Goal: Information Seeking & Learning: Learn about a topic

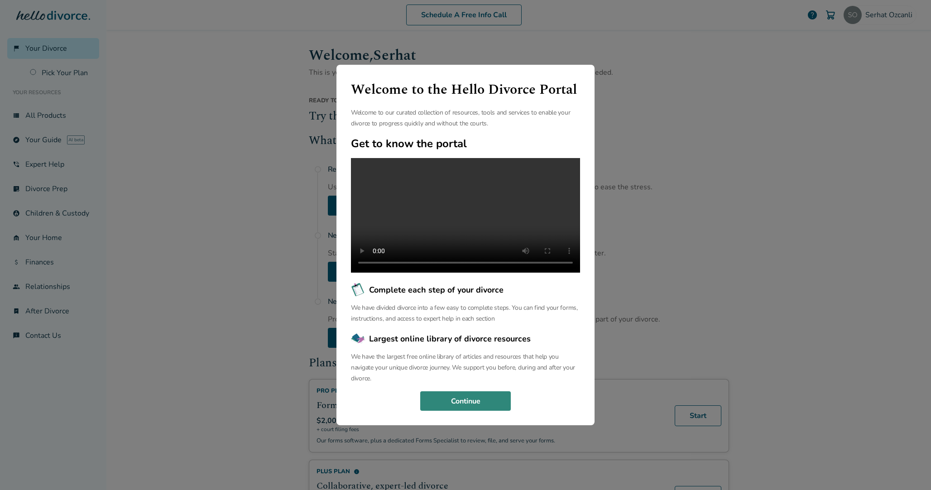
click at [462, 411] on button "Continue" at bounding box center [465, 401] width 91 height 20
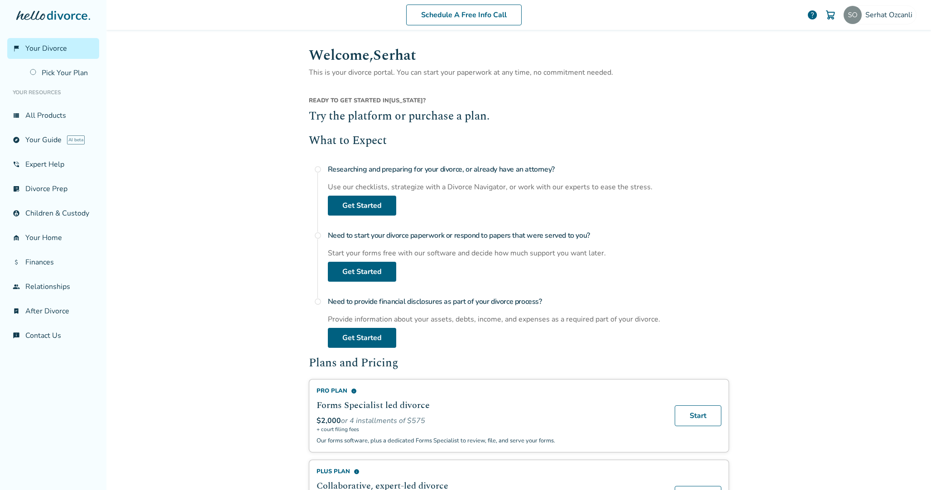
click at [215, 247] on div "Schedule A Free Info Call Serhat Ozcanli help Schedule A Free Call [PERSON_NAME…" at bounding box center [518, 245] width 825 height 490
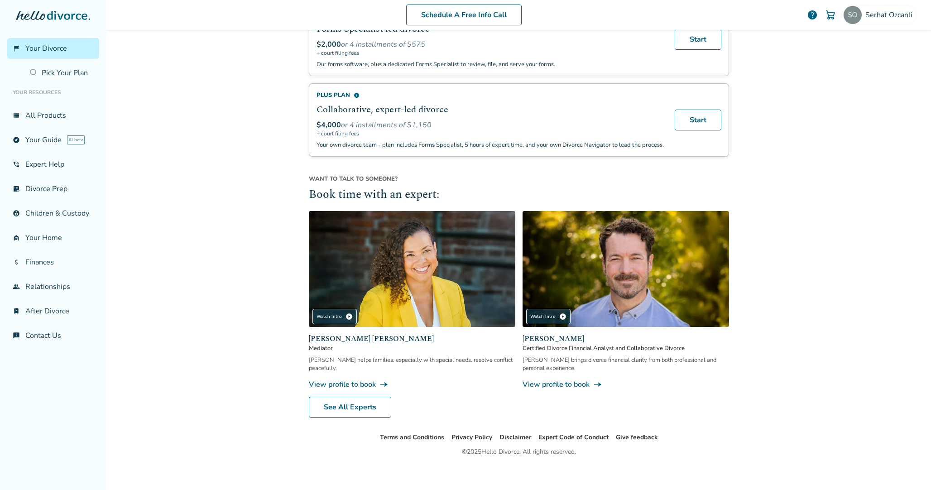
scroll to position [386, 0]
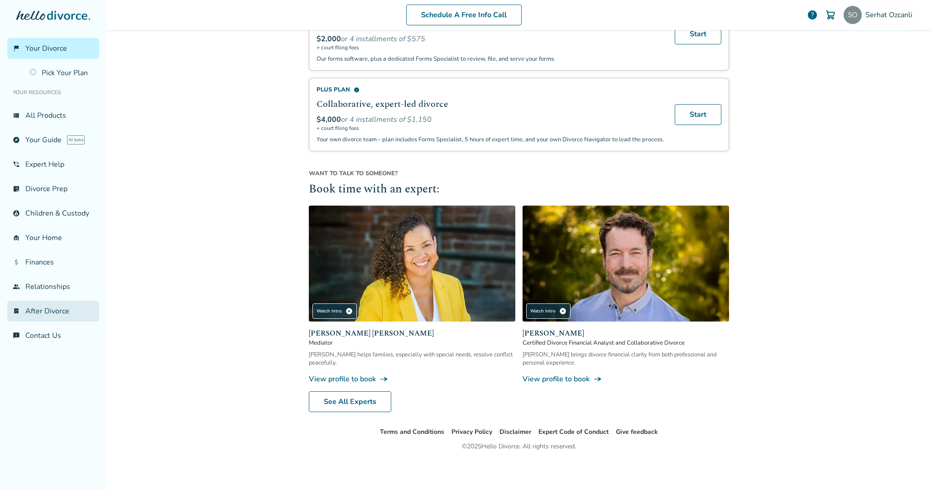
click at [61, 305] on link "bookmark_check After Divorce" at bounding box center [53, 311] width 92 height 21
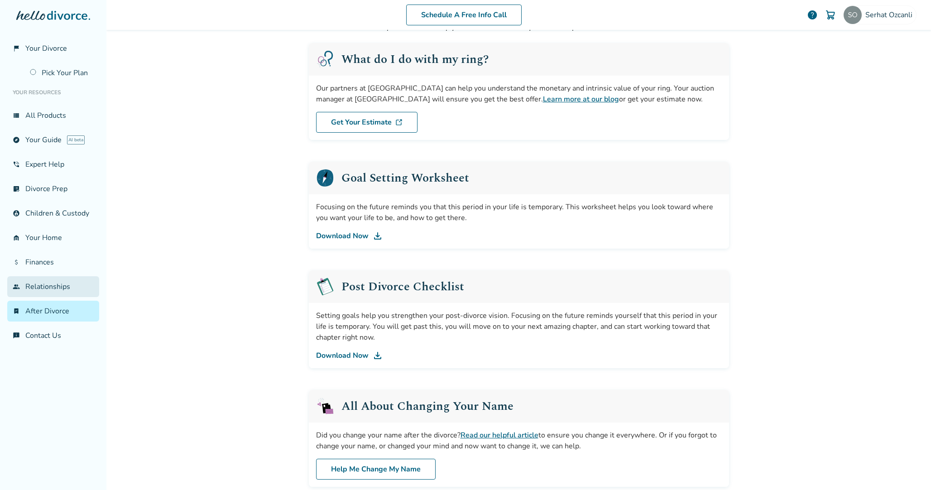
click at [58, 283] on link "group Relationships" at bounding box center [53, 286] width 92 height 21
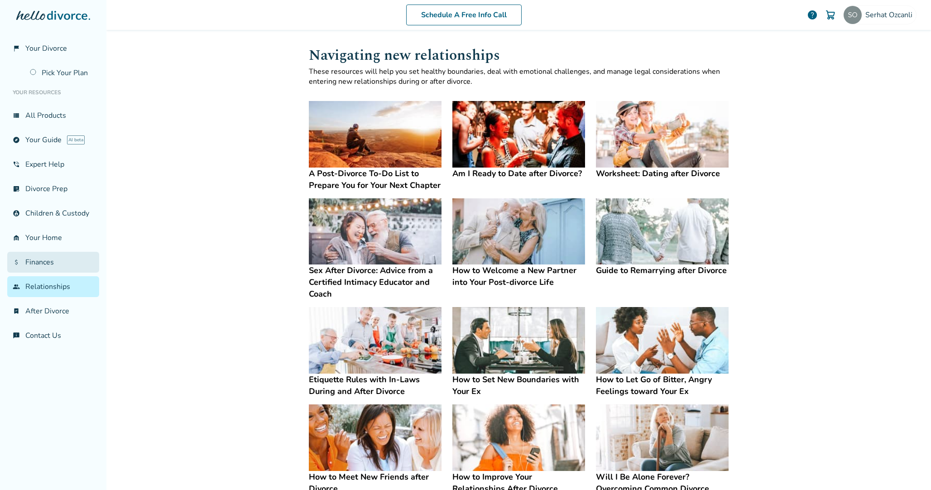
click at [37, 257] on link "attach_money Finances" at bounding box center [53, 262] width 92 height 21
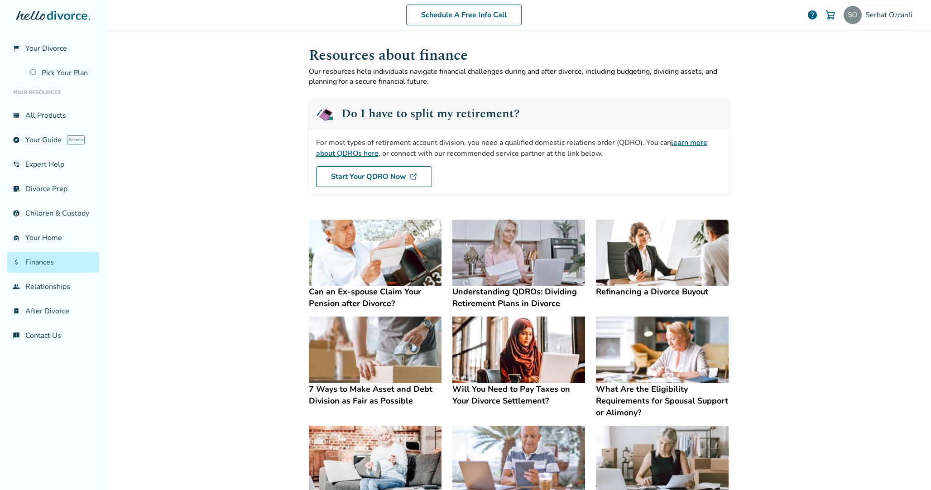
click at [242, 171] on div "Schedule A Free Info Call [PERSON_NAME] help Schedule A Free Call [PERSON_NAME]…" at bounding box center [518, 245] width 825 height 490
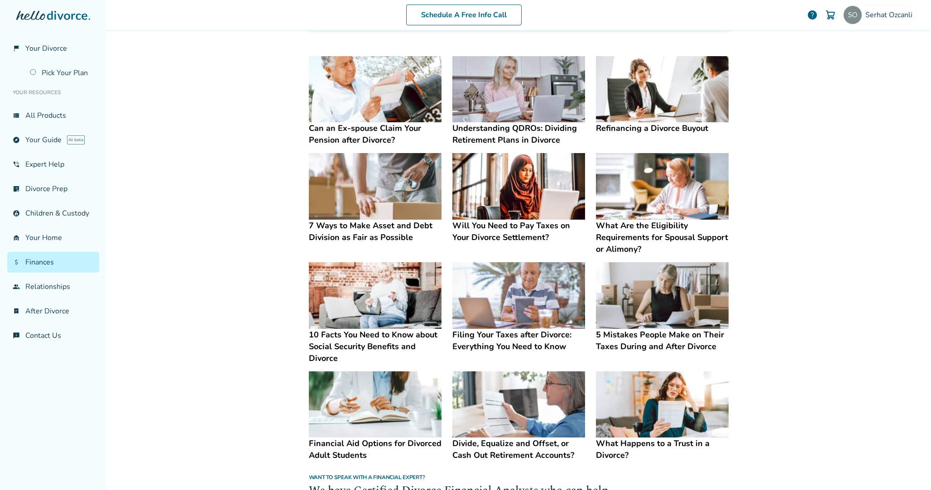
scroll to position [177, 0]
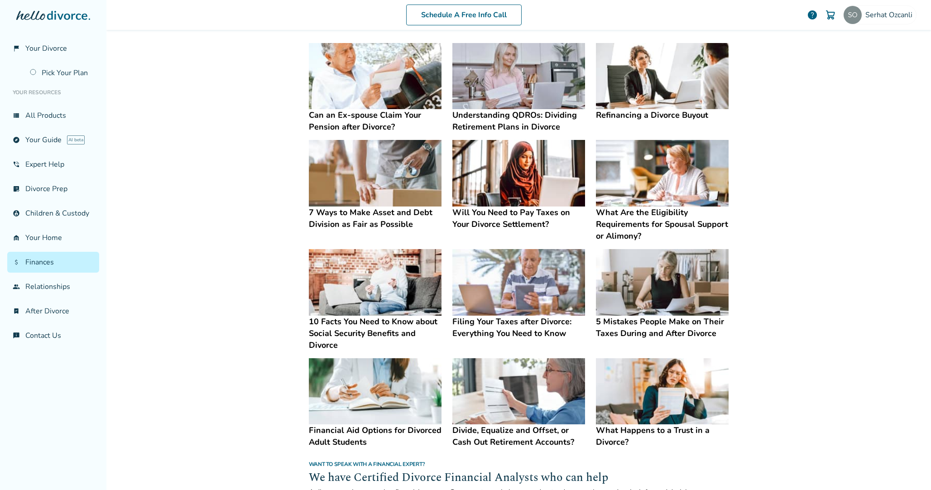
click at [622, 118] on h4 "Refinancing a Divorce Buyout" at bounding box center [662, 115] width 133 height 12
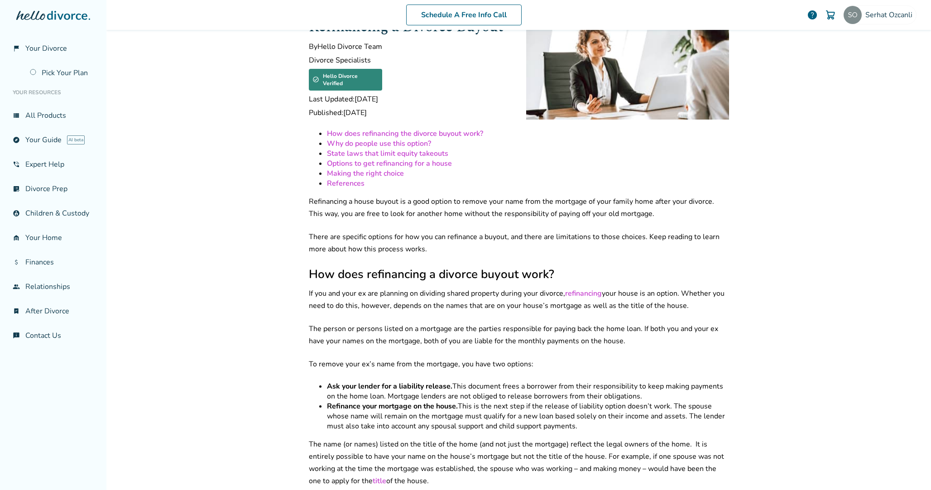
click at [487, 241] on p "There are specific options for how you can refinance a buyout, and there are li…" at bounding box center [519, 243] width 420 height 24
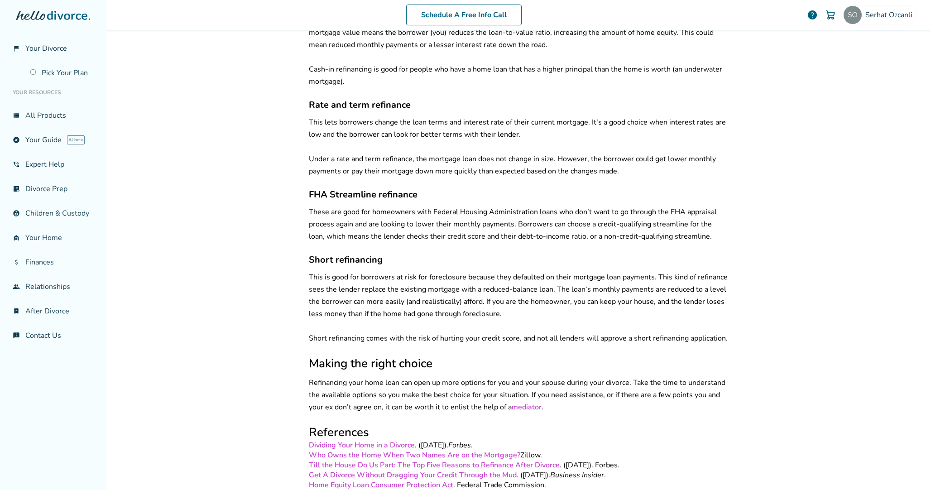
scroll to position [1259, 0]
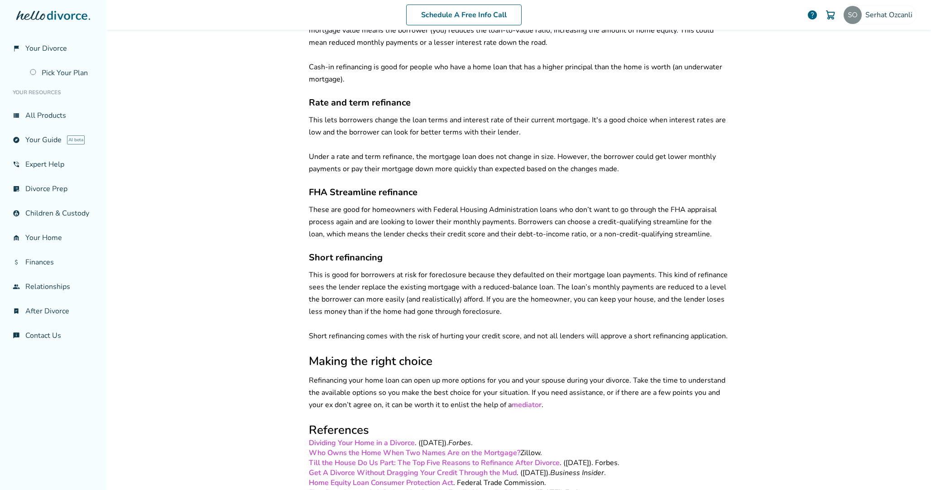
click at [414, 293] on p "This is good for borrowers at risk for foreclosure because they defaulted on th…" at bounding box center [519, 305] width 420 height 73
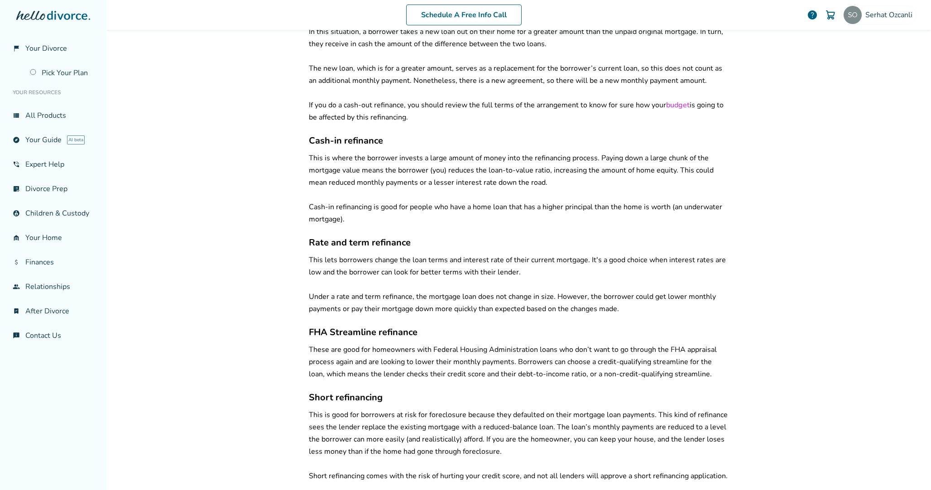
scroll to position [1115, 0]
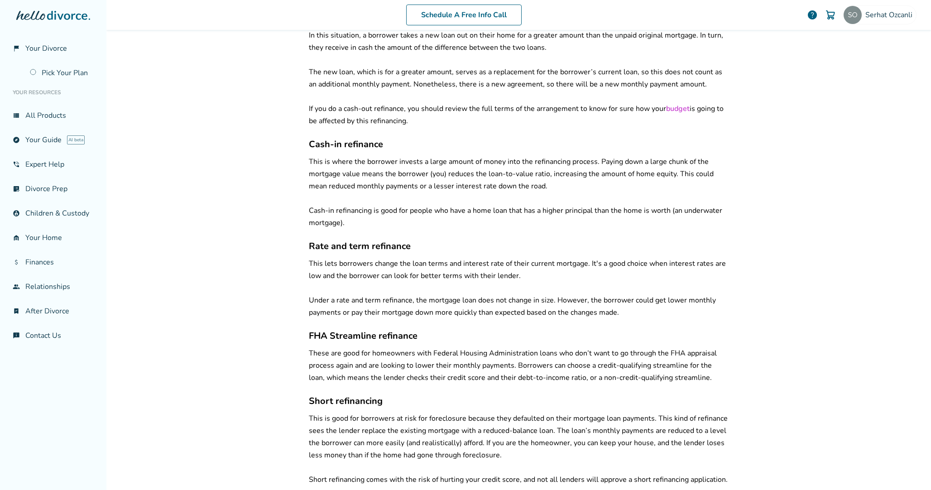
click at [415, 289] on p "This lets borrowers change the loan terms and interest rate of their current mo…" at bounding box center [519, 288] width 420 height 61
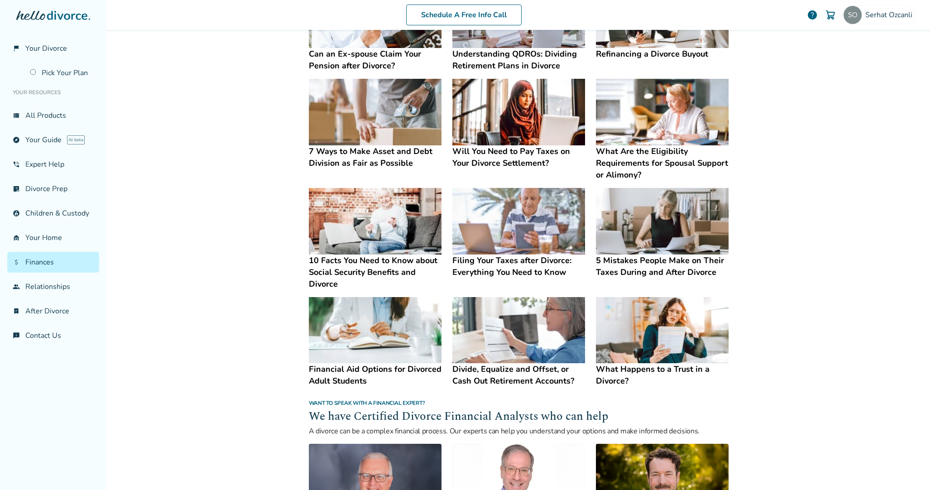
scroll to position [236, 0]
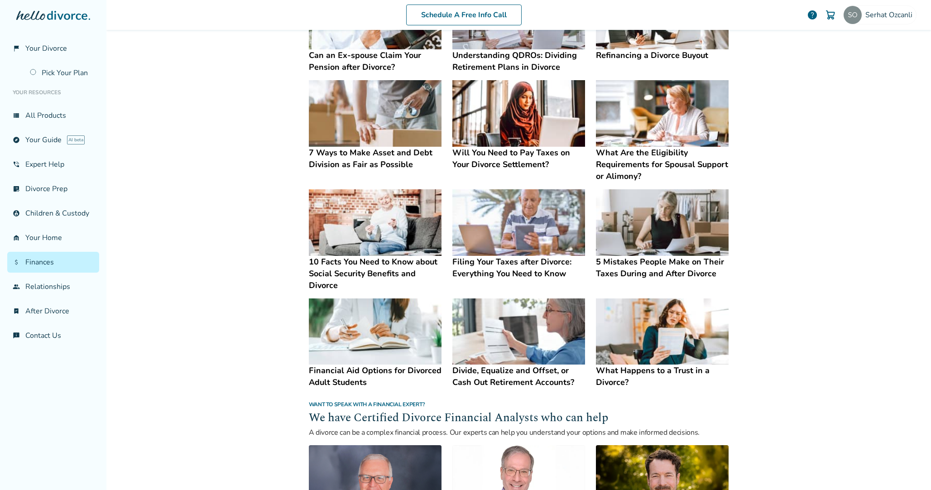
click at [367, 269] on h4 "10 Facts You Need to Know about Social Security Benefits and Divorce" at bounding box center [375, 273] width 133 height 35
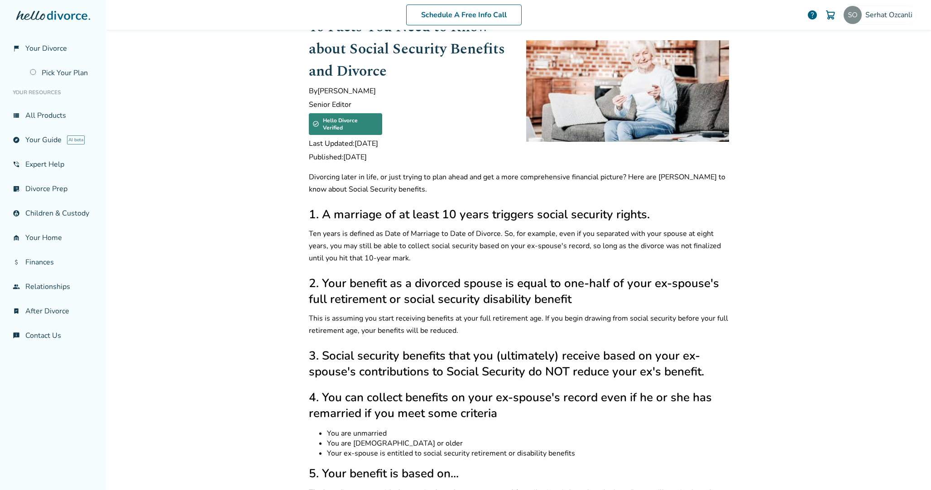
click at [237, 233] on div "Schedule A Free Info Call [PERSON_NAME] help Schedule A Free Call [PERSON_NAME]…" at bounding box center [518, 245] width 825 height 490
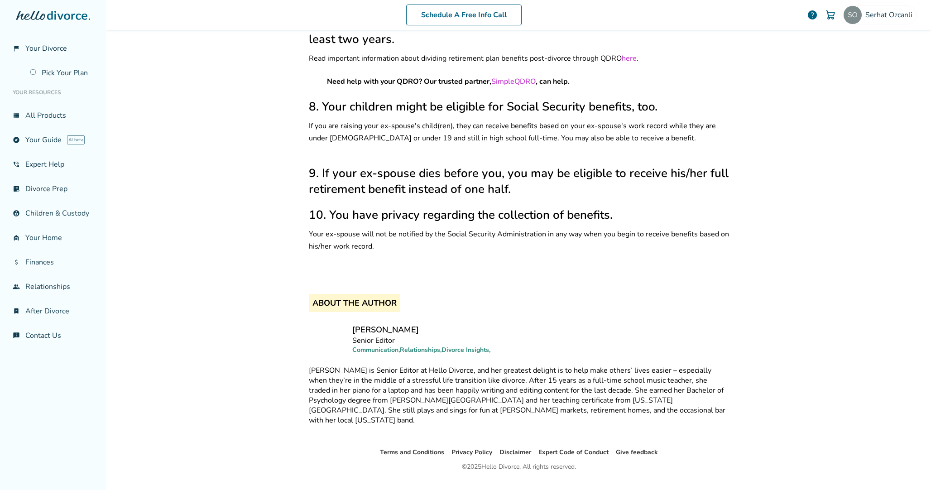
scroll to position [627, 0]
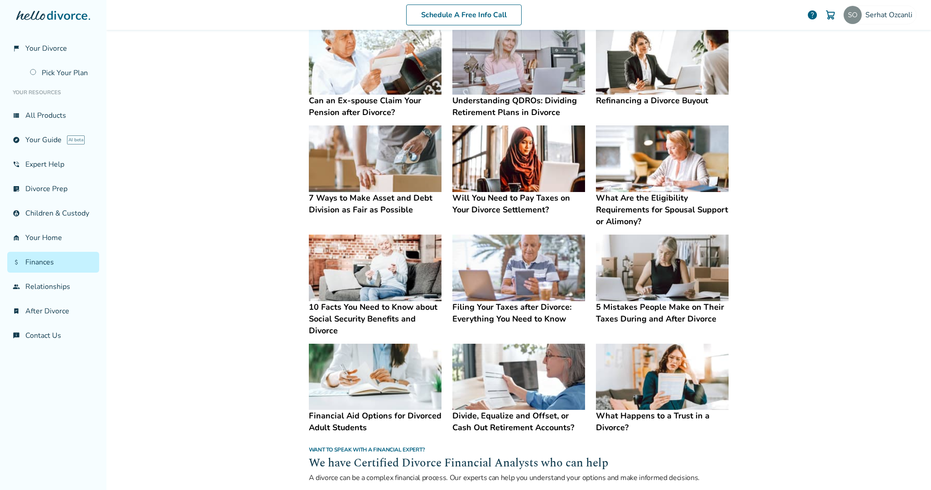
scroll to position [189, 0]
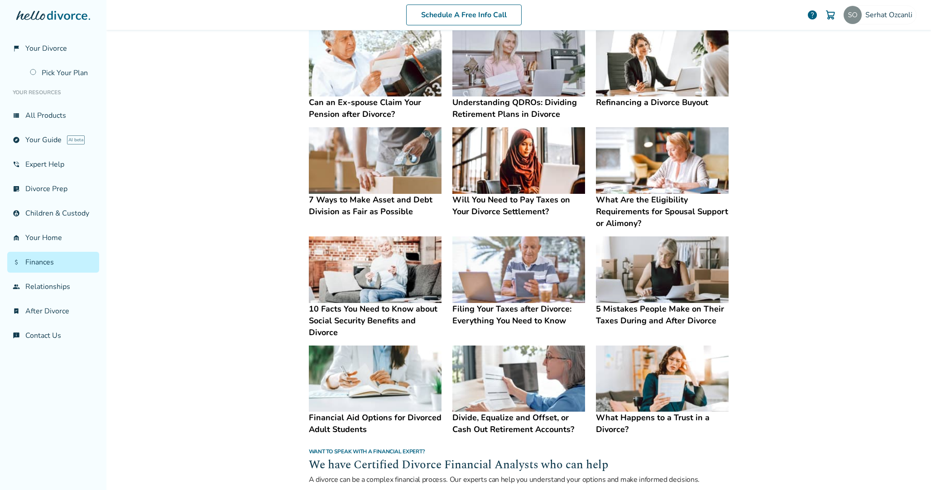
click at [329, 201] on h4 "7 Ways to Make Asset and Debt Division as Fair as Possible" at bounding box center [375, 206] width 133 height 24
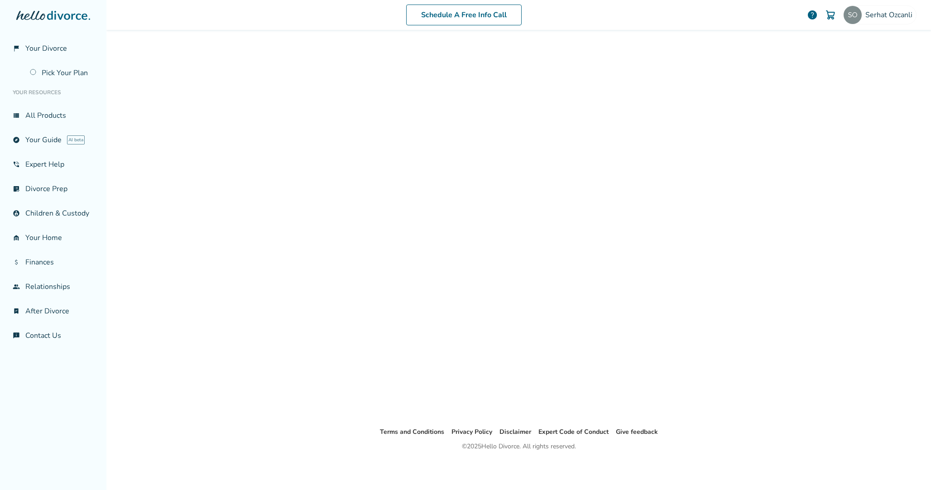
scroll to position [44, 0]
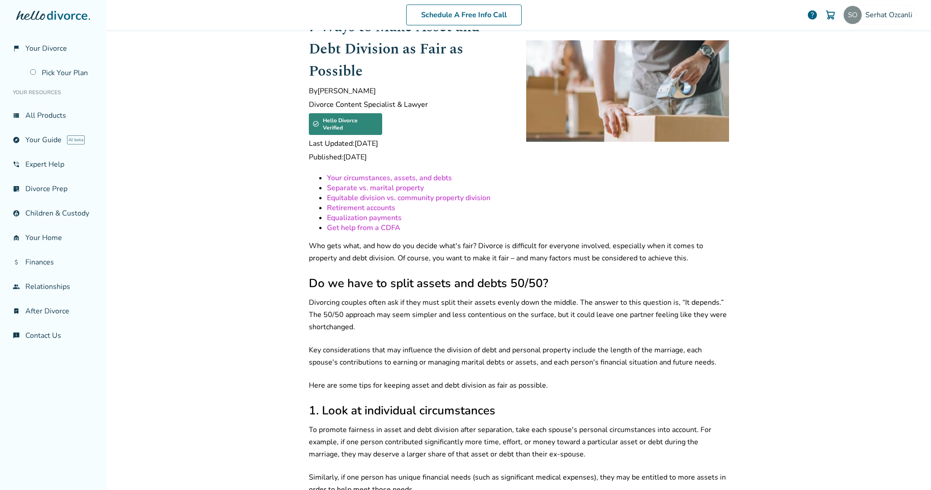
click at [247, 246] on div "Schedule A Free Info Call [PERSON_NAME] help Schedule A Free Call [PERSON_NAME]…" at bounding box center [518, 245] width 825 height 490
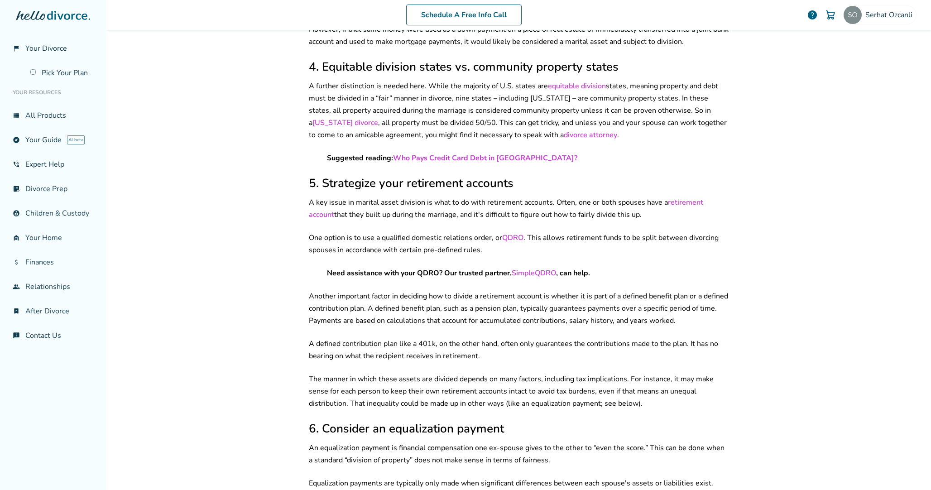
scroll to position [907, 0]
click at [248, 249] on div "Schedule A Free Info Call [PERSON_NAME] help Schedule A Free Call [PERSON_NAME]…" at bounding box center [518, 245] width 825 height 490
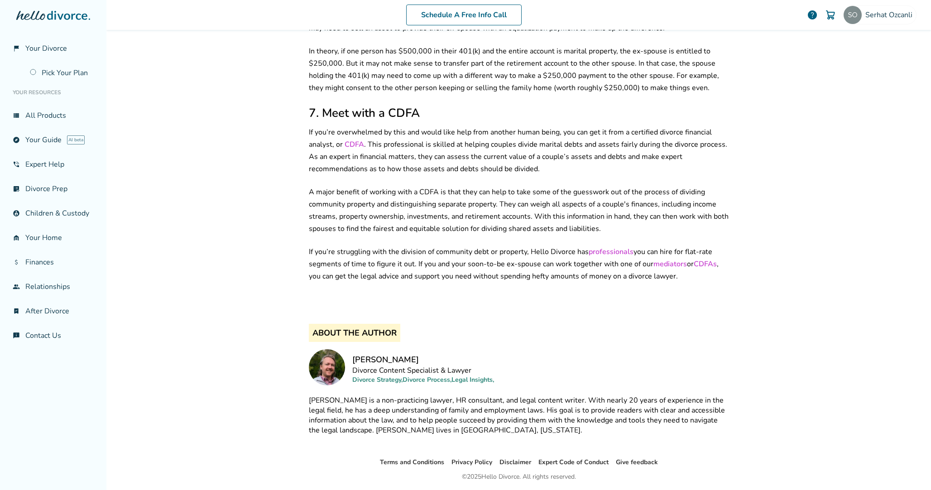
scroll to position [1444, 0]
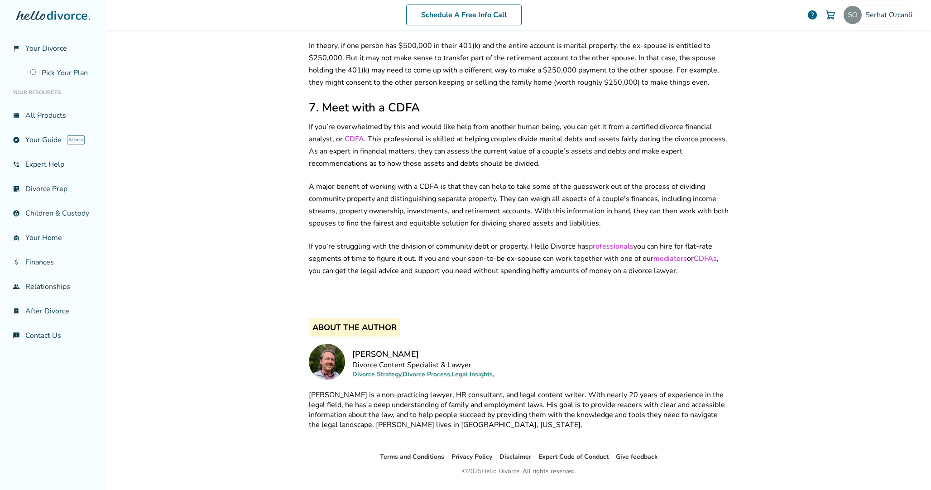
click at [702, 254] on link "CDFAs" at bounding box center [705, 259] width 23 height 10
